Goal: Complete application form

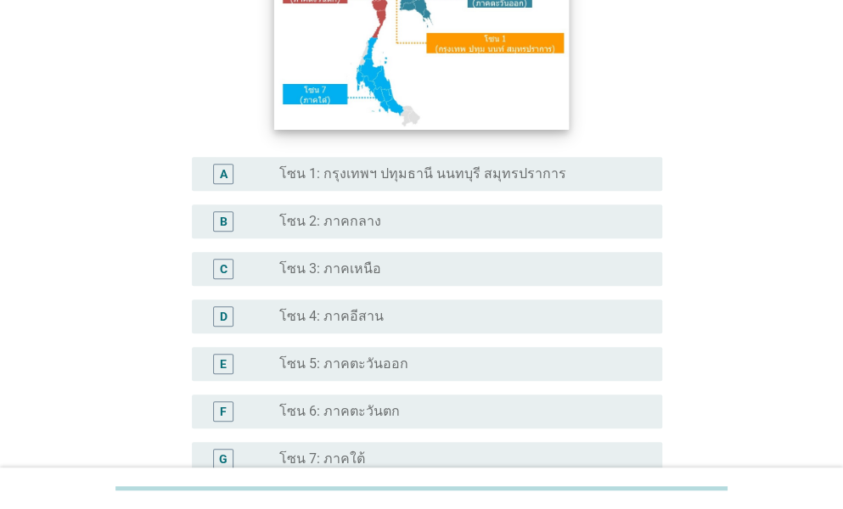
scroll to position [447, 0]
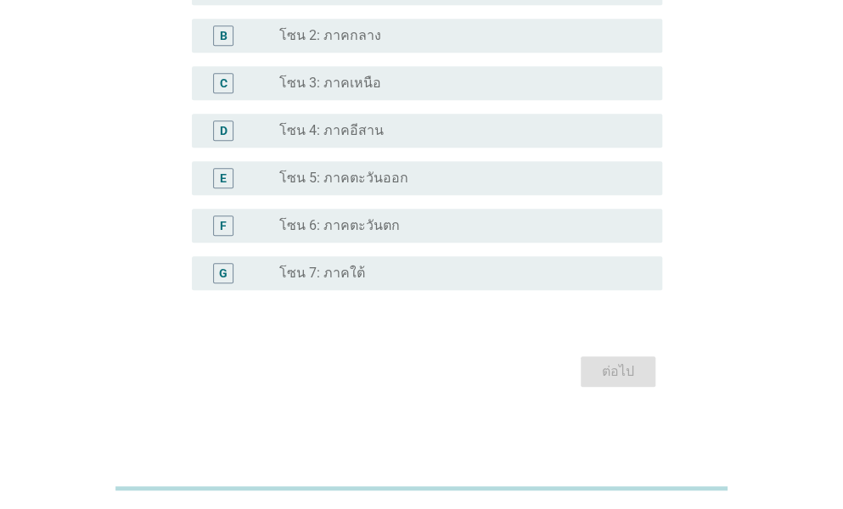
click at [362, 107] on div "D radio_button_unchecked โซน 4: ภาคอีสาน" at bounding box center [422, 131] width 481 height 48
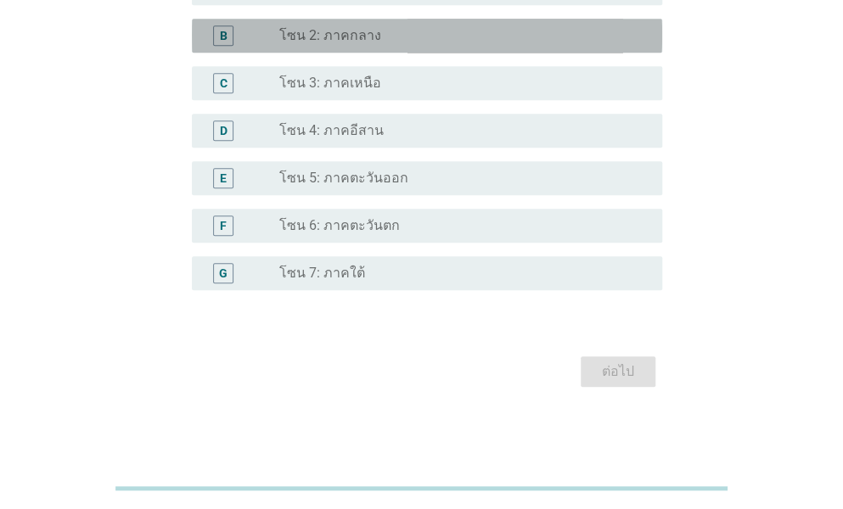
click at [356, 38] on label "โซน 2: ภาคกลาง" at bounding box center [330, 35] width 102 height 17
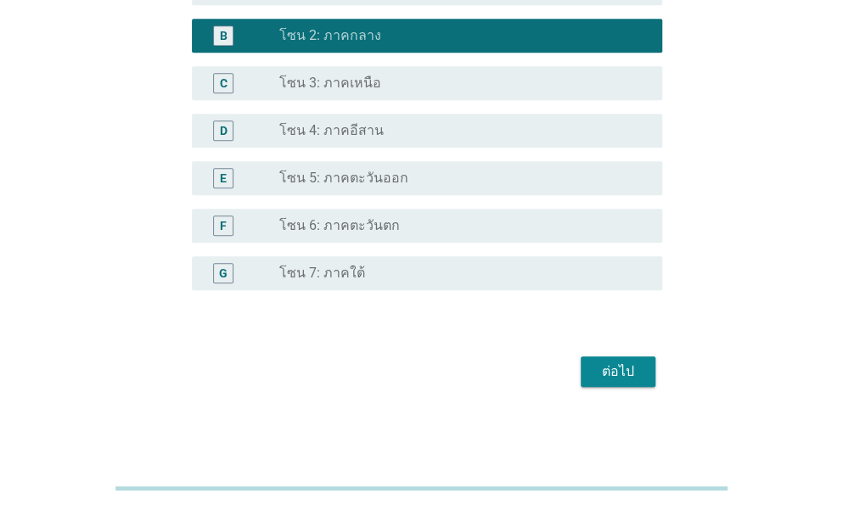
click at [610, 378] on div "ต่อไป" at bounding box center [618, 372] width 48 height 20
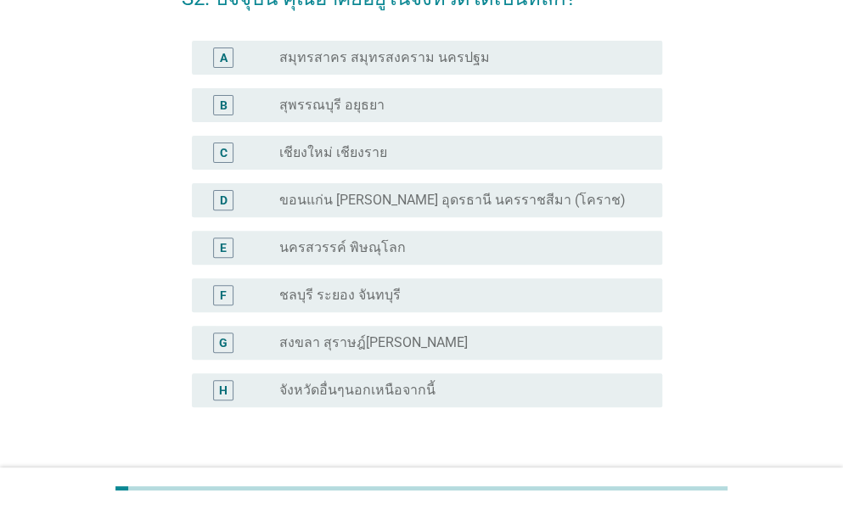
scroll to position [170, 0]
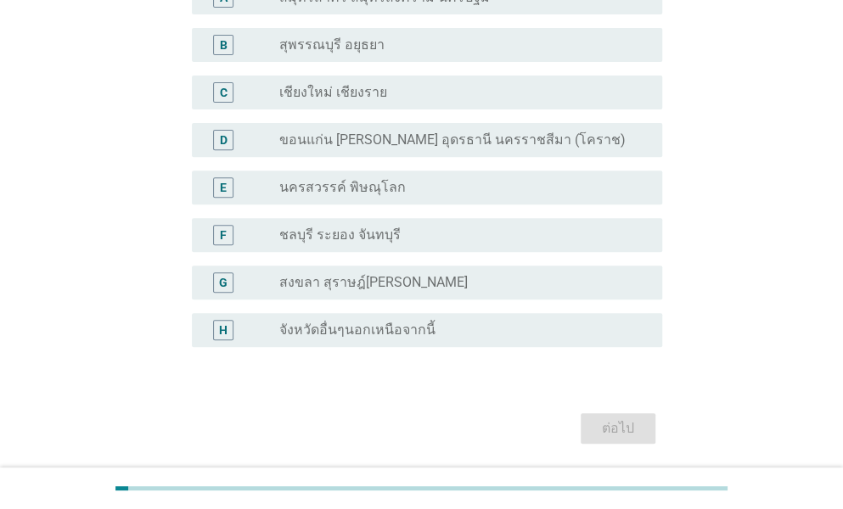
click at [419, 330] on label "จังหวัดอื่นๆนอกเหนือจากนี้" at bounding box center [357, 330] width 156 height 17
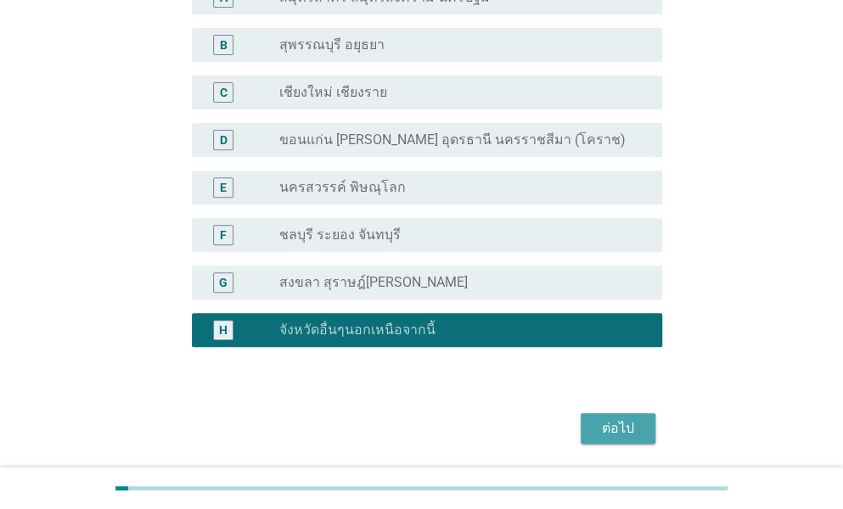
click at [621, 429] on div "ต่อไป" at bounding box center [618, 429] width 48 height 20
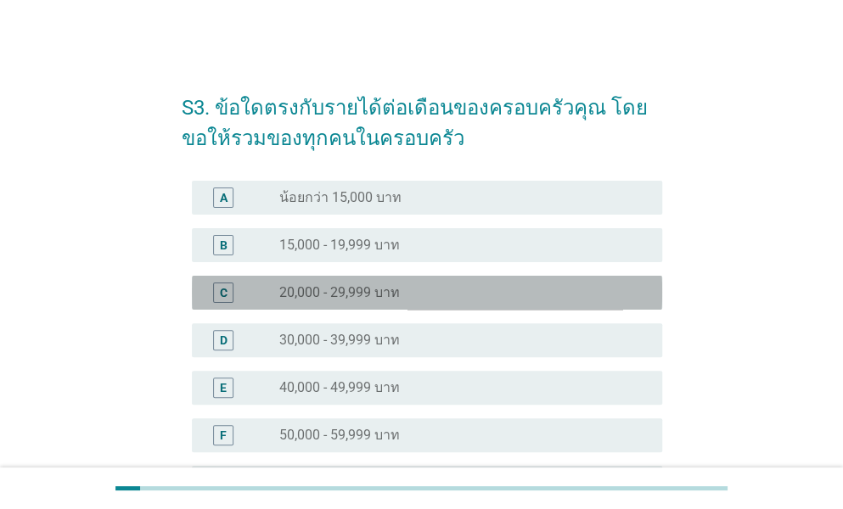
click at [433, 294] on div "radio_button_unchecked 20,000 - 29,999 บาท" at bounding box center [457, 292] width 356 height 17
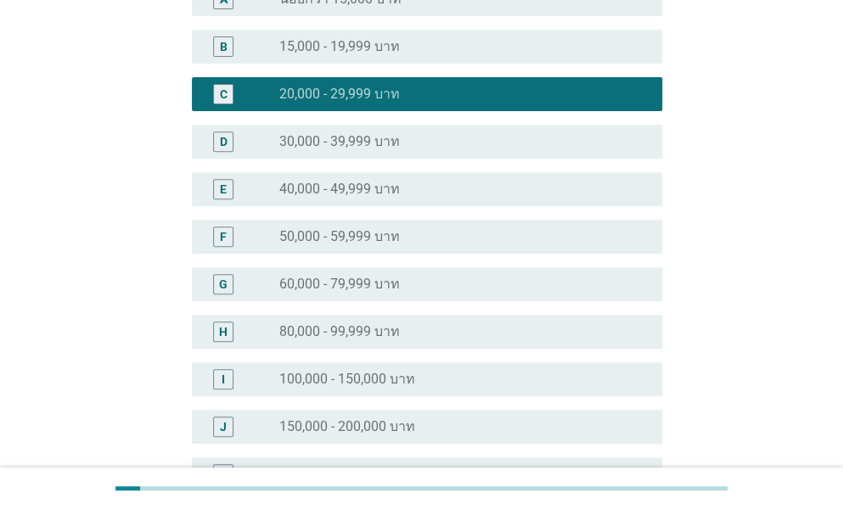
scroll to position [340, 0]
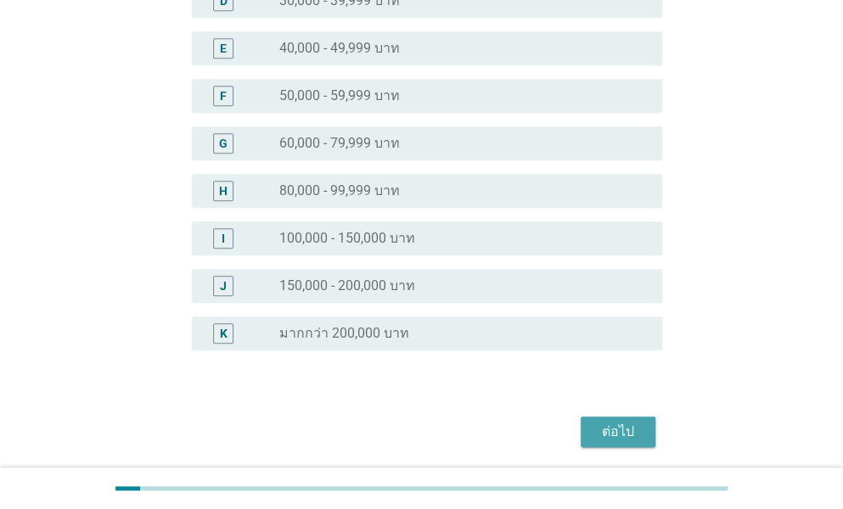
click at [597, 419] on button "ต่อไป" at bounding box center [618, 432] width 75 height 31
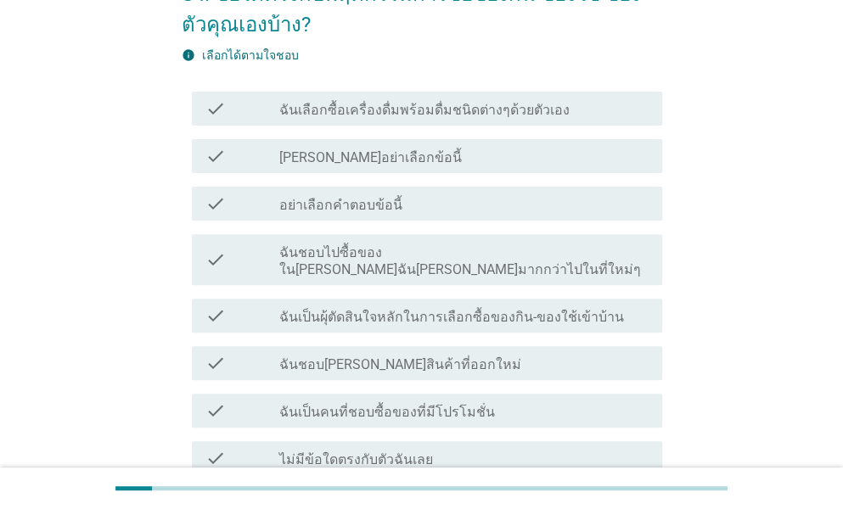
scroll to position [170, 0]
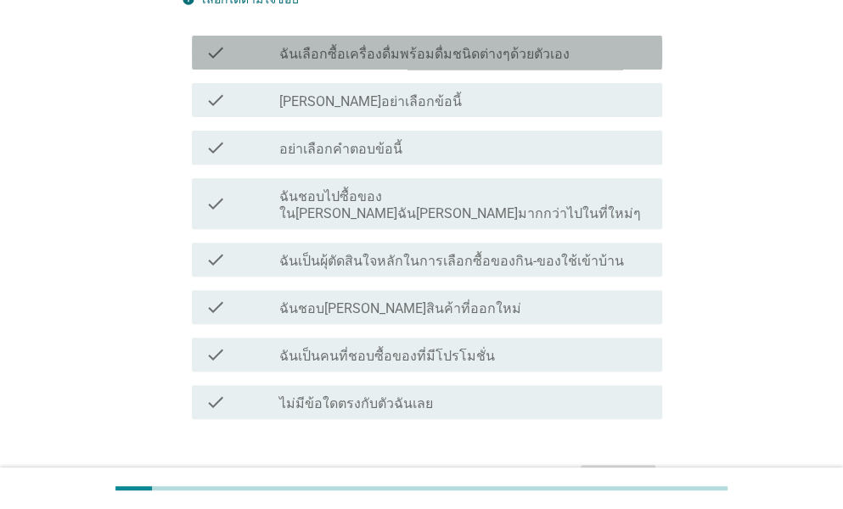
click at [404, 55] on label "ฉันเลือกซื้อเครื่องดื่มพร้อมดื่มชนิดต่างๆด้วยตัวเอง" at bounding box center [424, 54] width 290 height 17
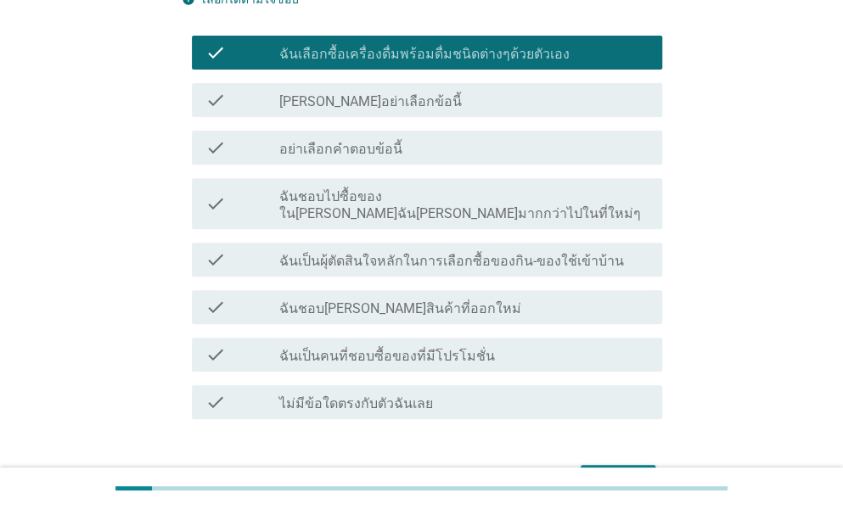
click at [609, 465] on button "ต่อไป" at bounding box center [618, 480] width 75 height 31
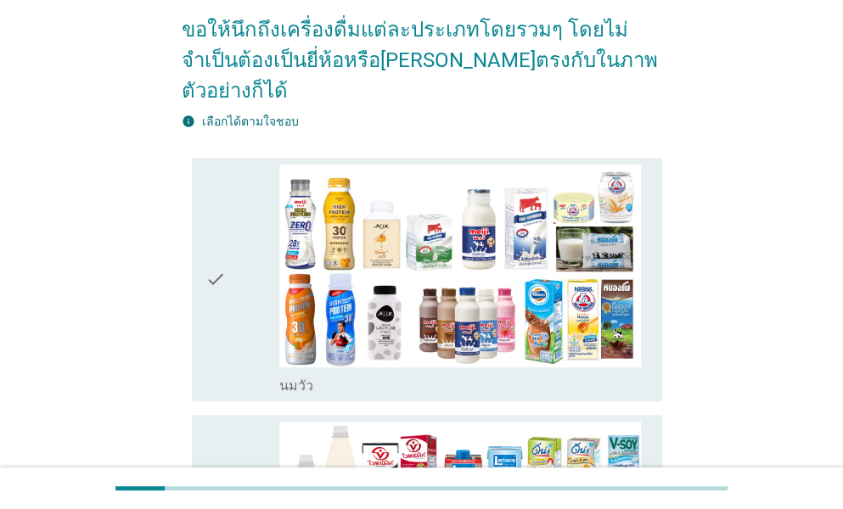
scroll to position [0, 0]
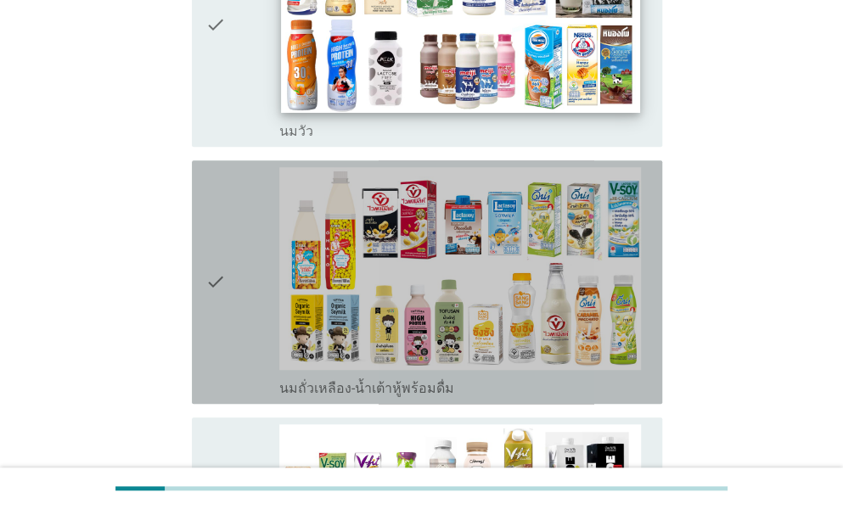
click at [418, 380] on label "นมถั่วเหลือง-น้ำเต้าหู้พร้อมดื่ม" at bounding box center [366, 388] width 175 height 17
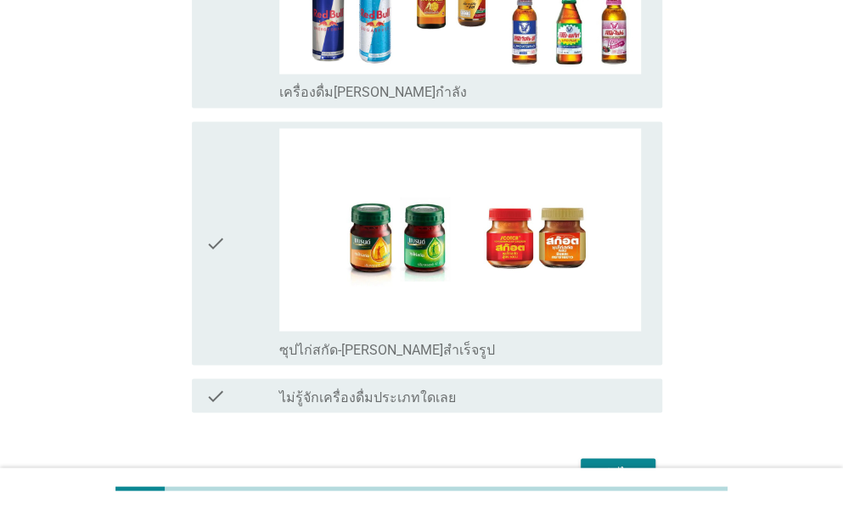
scroll to position [3617, 0]
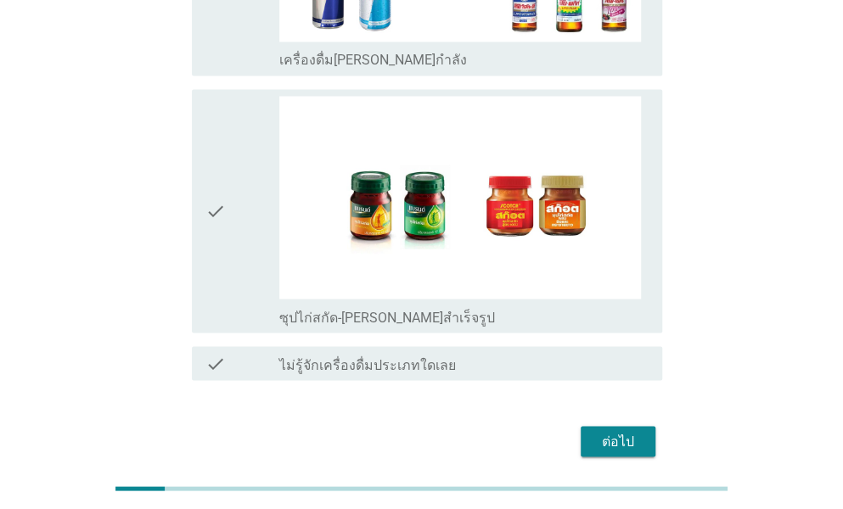
click at [618, 431] on div "ต่อไป" at bounding box center [618, 441] width 48 height 20
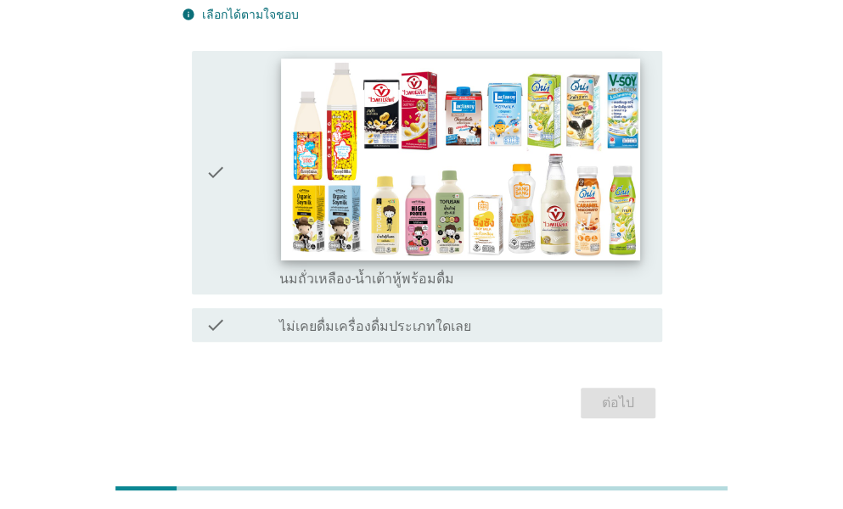
click at [457, 213] on img at bounding box center [460, 160] width 358 height 202
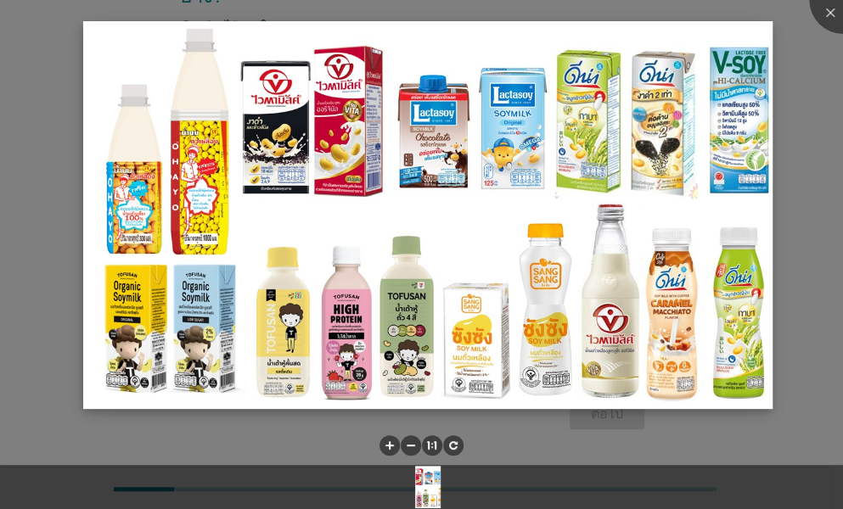
click at [757, 198] on img at bounding box center [427, 214] width 689 height 387
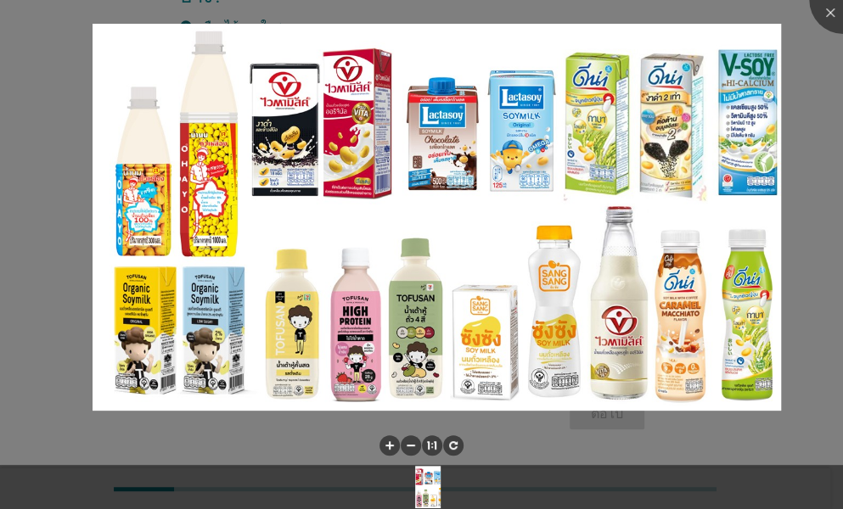
click at [819, 226] on div at bounding box center [421, 254] width 843 height 509
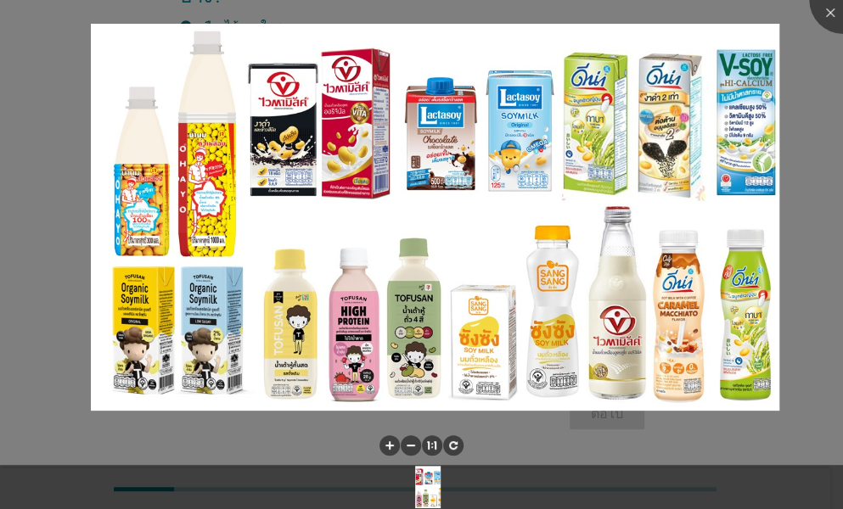
click at [800, 231] on div at bounding box center [421, 254] width 843 height 509
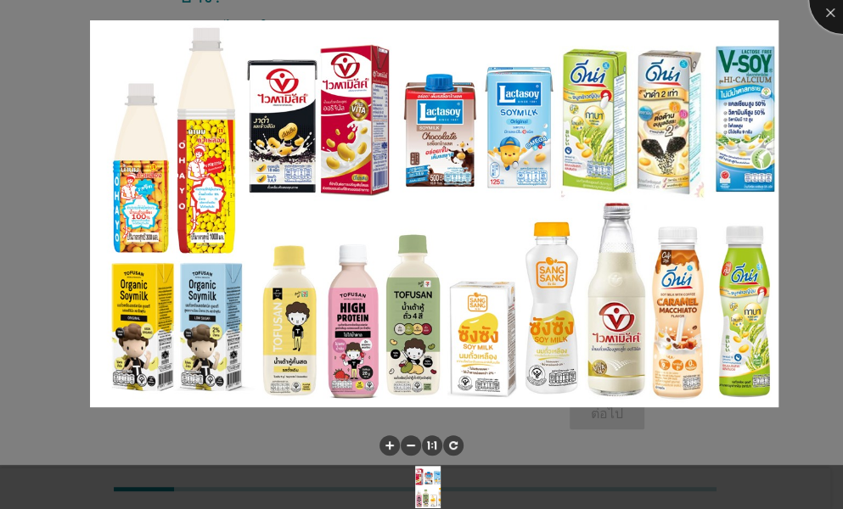
click at [828, 16] on div at bounding box center [843, 0] width 68 height 68
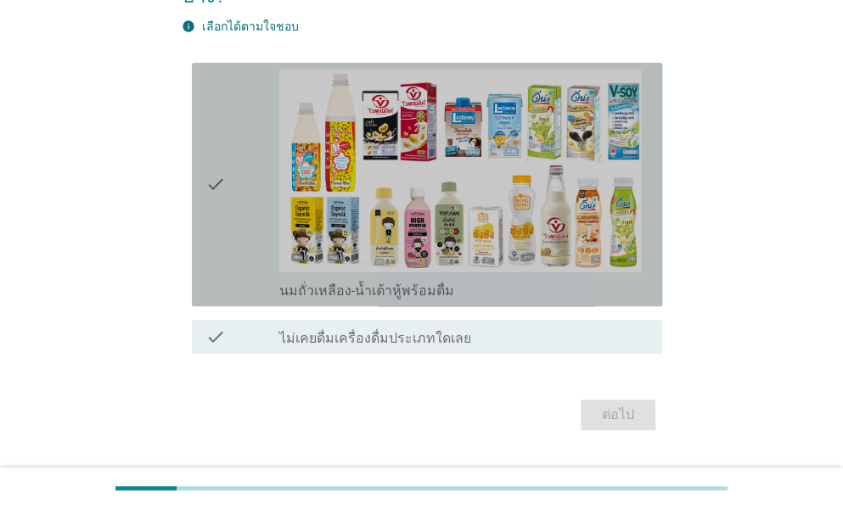
click at [212, 159] on icon "check" at bounding box center [215, 185] width 20 height 230
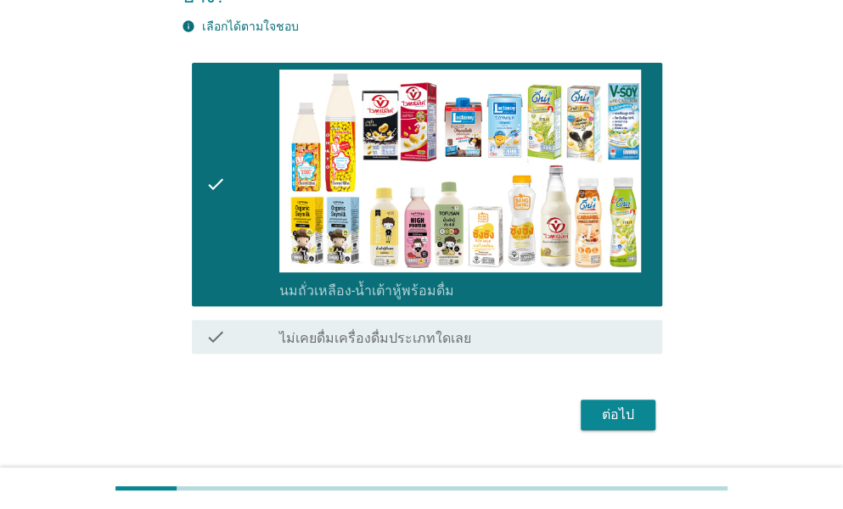
click at [620, 405] on div "ต่อไป" at bounding box center [618, 415] width 48 height 20
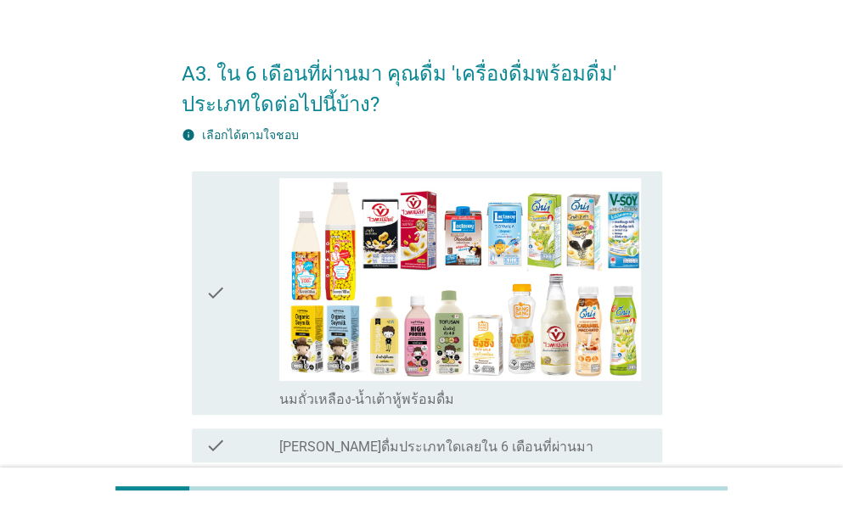
scroll to position [170, 0]
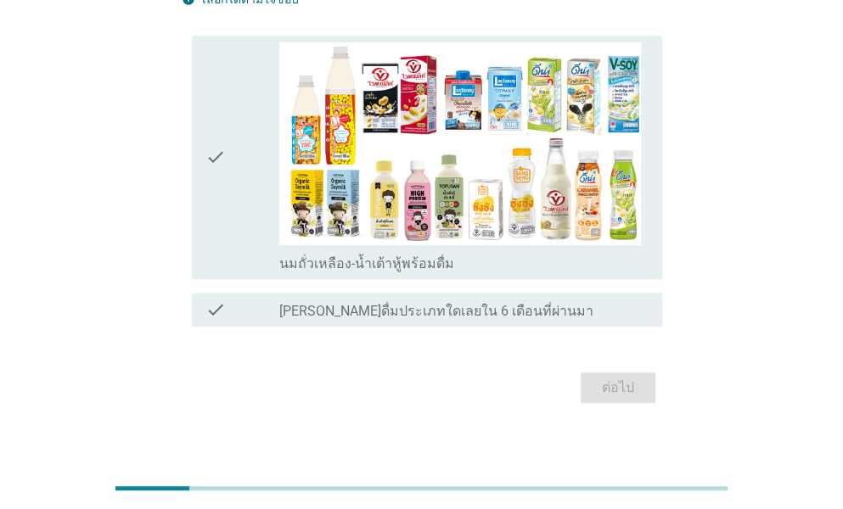
click at [209, 157] on icon "check" at bounding box center [215, 157] width 20 height 230
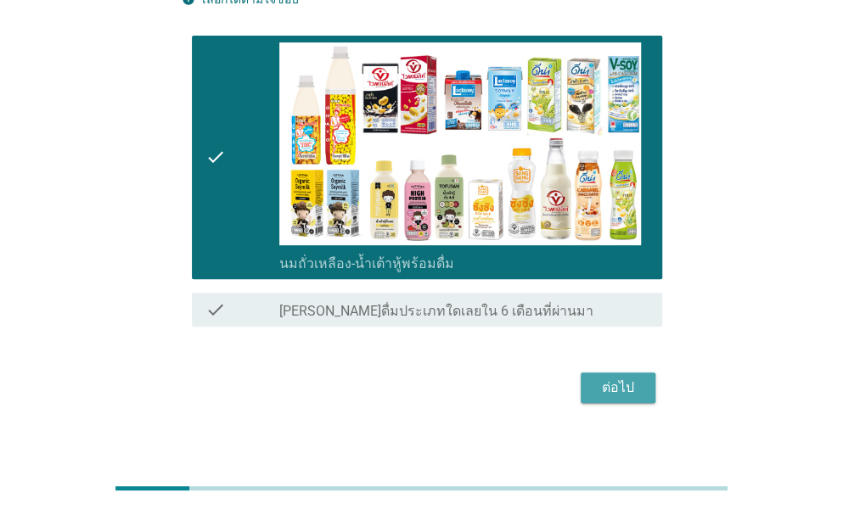
click at [597, 378] on div "ต่อไป" at bounding box center [618, 388] width 48 height 20
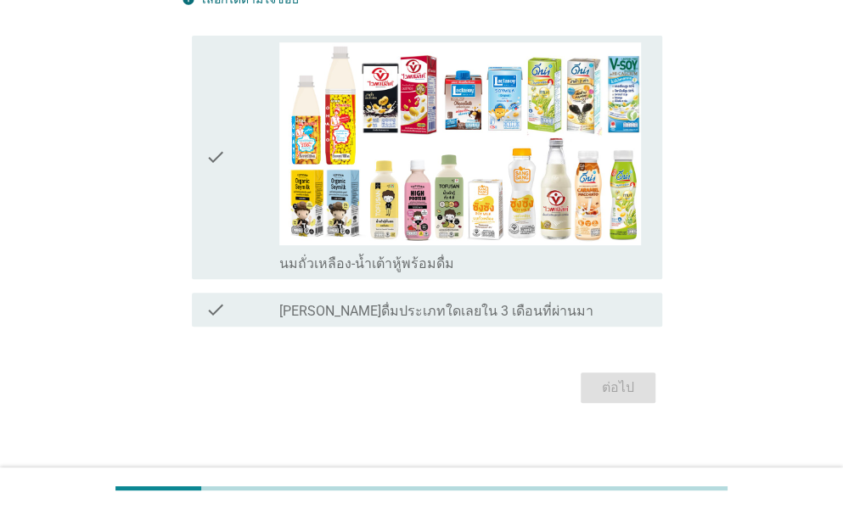
scroll to position [0, 0]
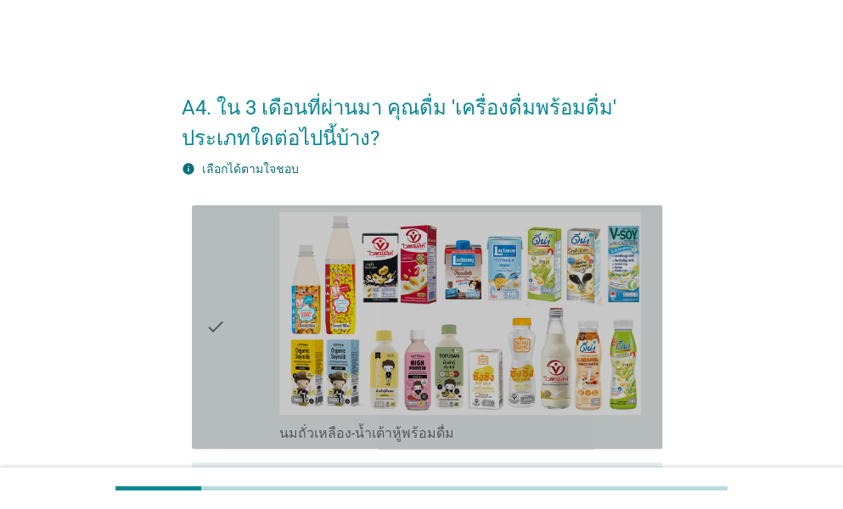
click at [205, 321] on icon "check" at bounding box center [215, 327] width 20 height 230
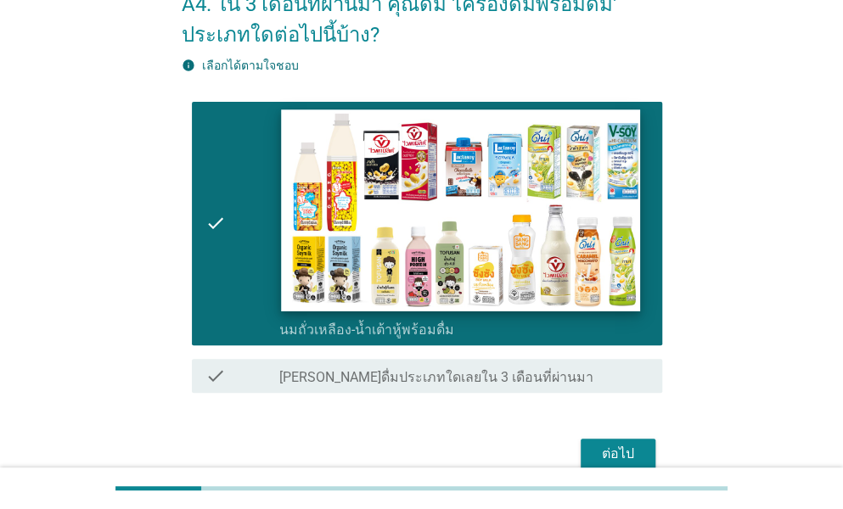
scroll to position [185, 0]
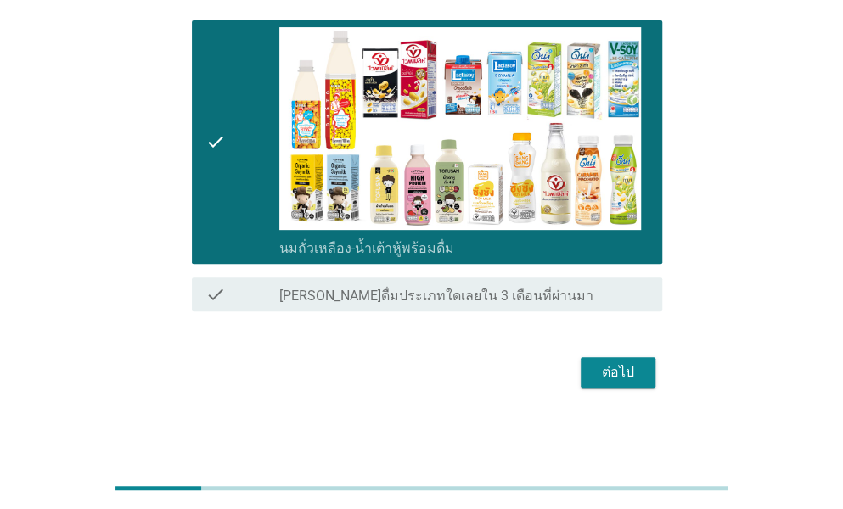
click at [603, 385] on button "ต่อไป" at bounding box center [618, 372] width 75 height 31
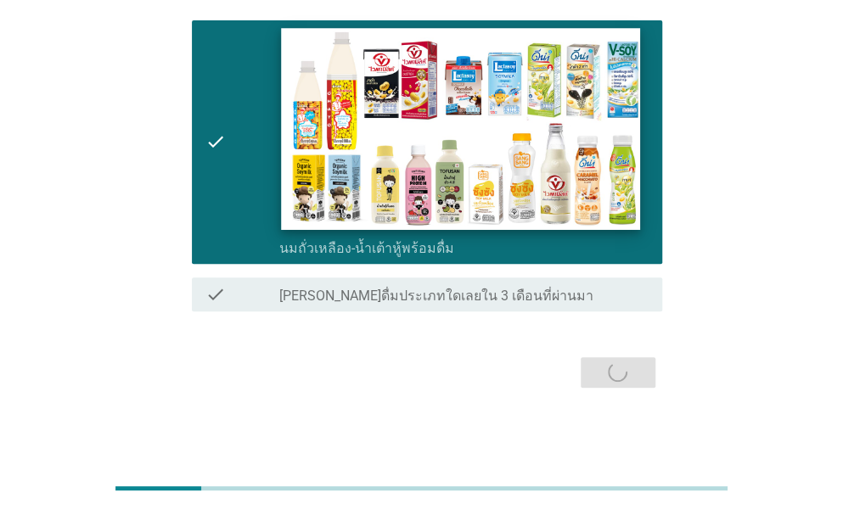
scroll to position [0, 0]
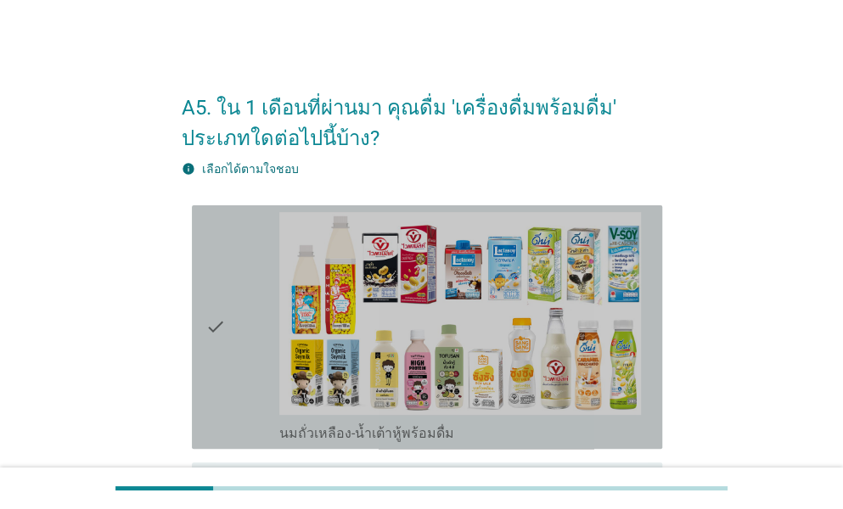
click at [207, 320] on icon "check" at bounding box center [215, 327] width 20 height 230
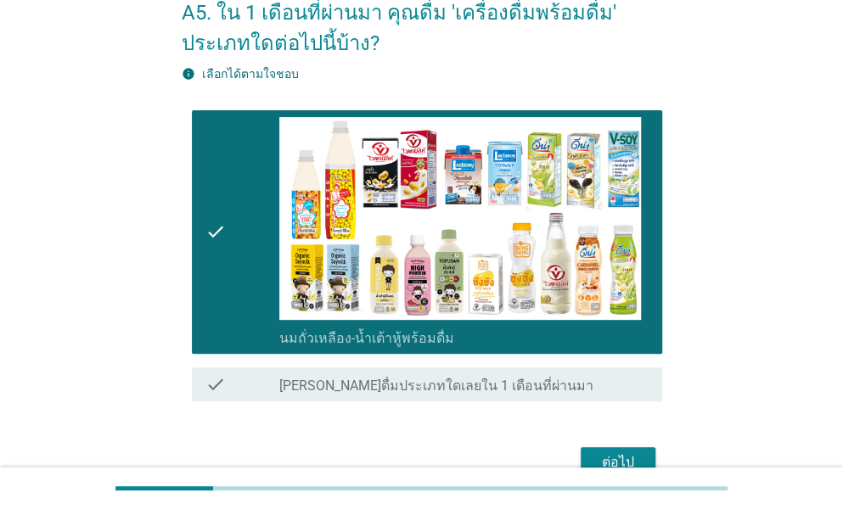
scroll to position [185, 0]
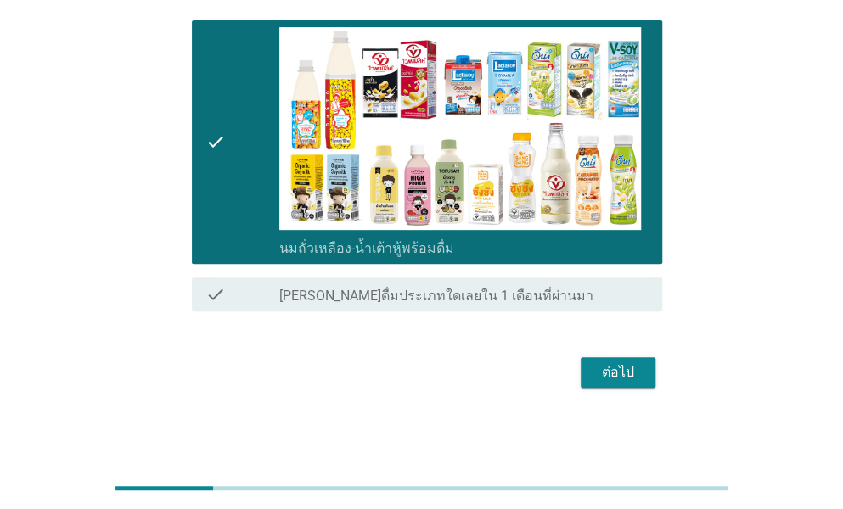
click at [620, 376] on div "ต่อไป" at bounding box center [618, 373] width 48 height 20
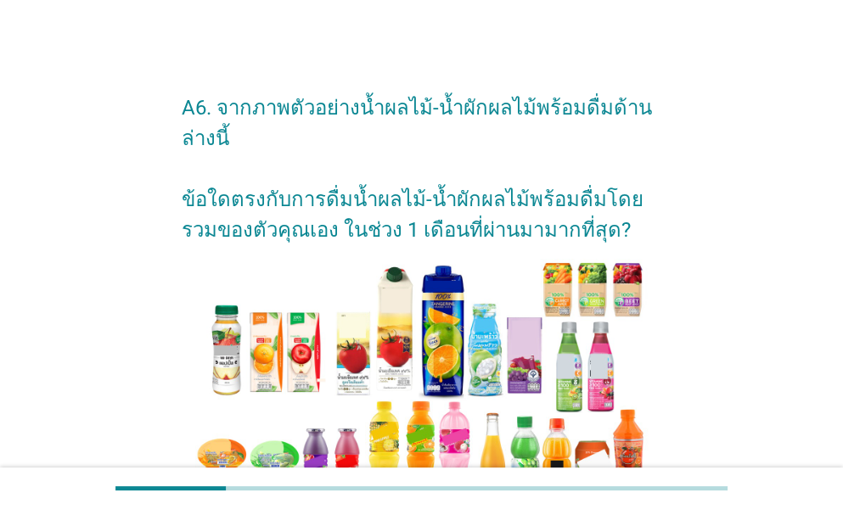
scroll to position [509, 0]
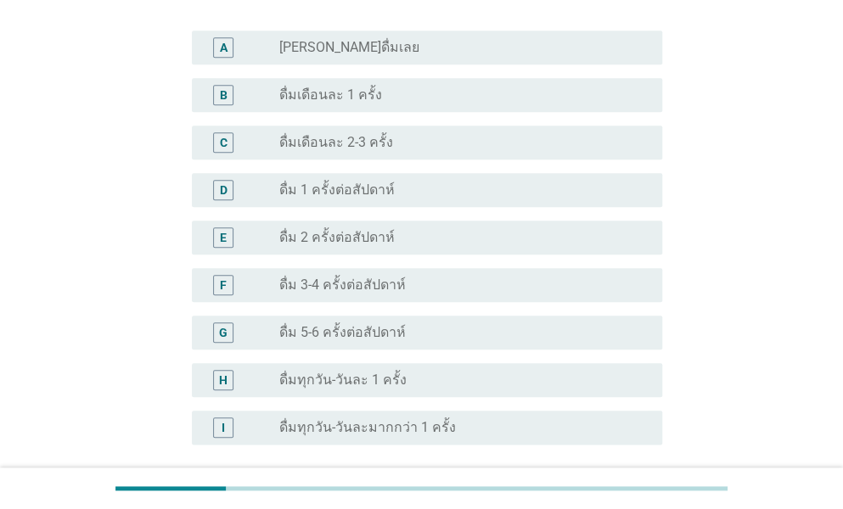
click at [238, 285] on div "F" at bounding box center [223, 285] width 37 height 20
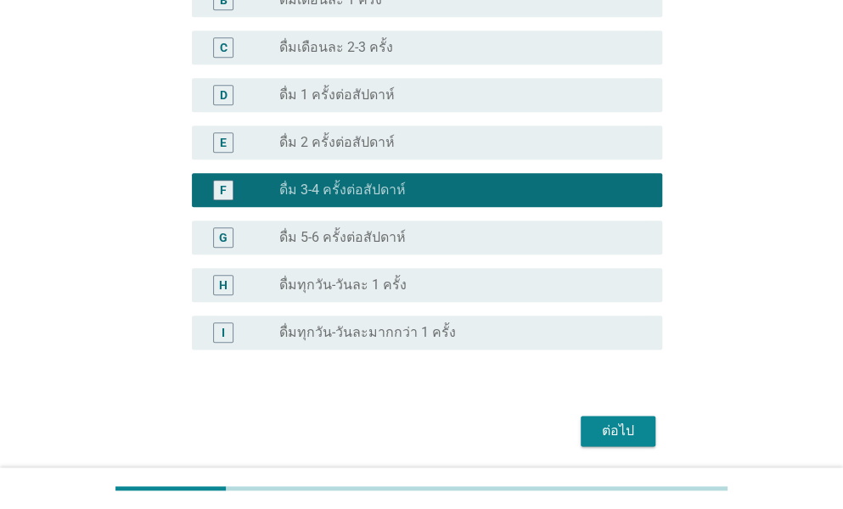
scroll to position [664, 0]
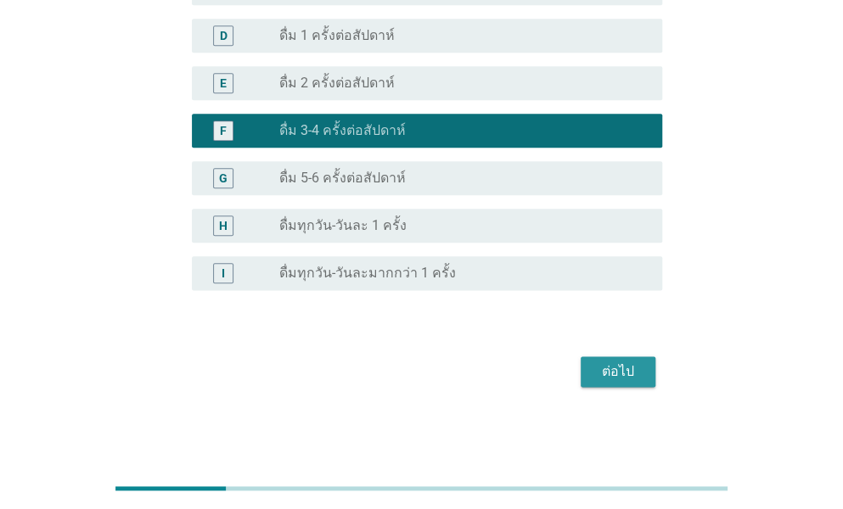
click at [620, 379] on div "ต่อไป" at bounding box center [618, 372] width 48 height 20
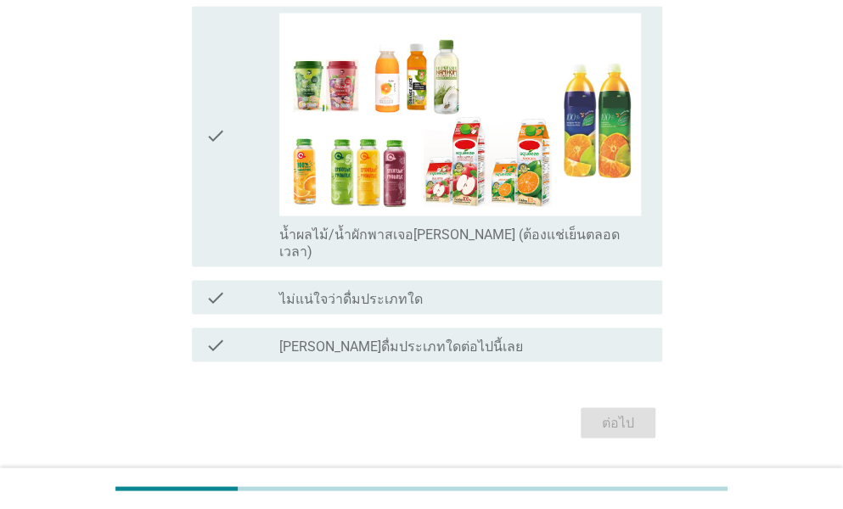
scroll to position [1099, 0]
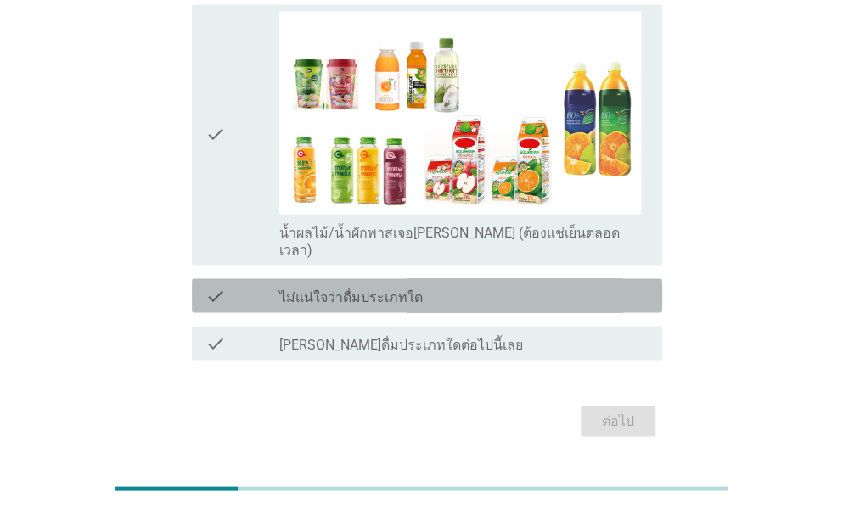
click at [216, 285] on icon "check" at bounding box center [215, 295] width 20 height 20
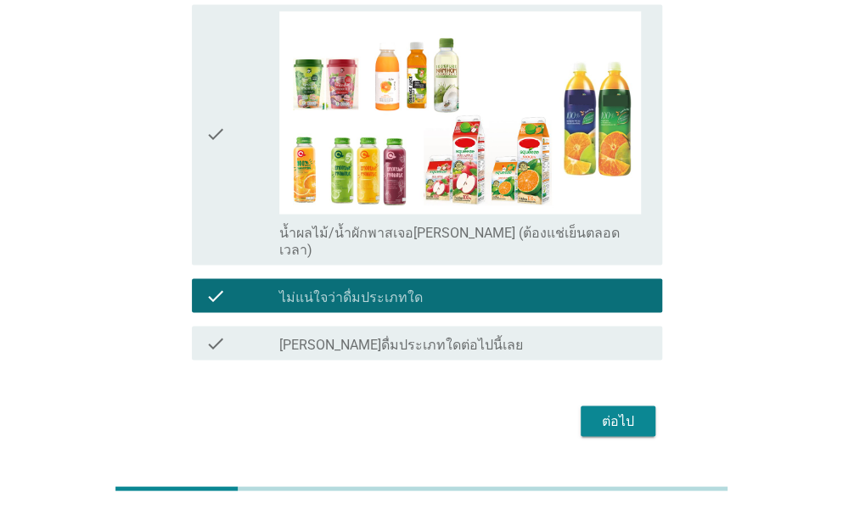
click at [603, 411] on div "ต่อไป" at bounding box center [618, 421] width 48 height 20
